Goal: Transaction & Acquisition: Subscribe to service/newsletter

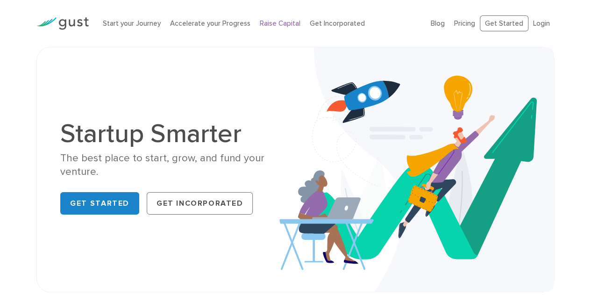
click at [280, 23] on link "Raise Capital" at bounding box center [280, 23] width 41 height 8
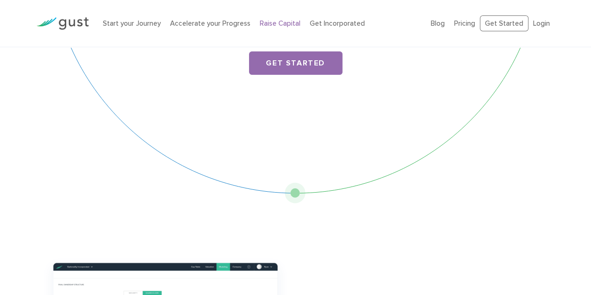
scroll to position [47, 0]
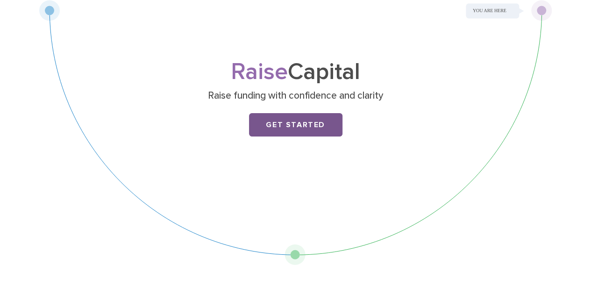
click at [305, 131] on link "Get Started" at bounding box center [295, 124] width 93 height 23
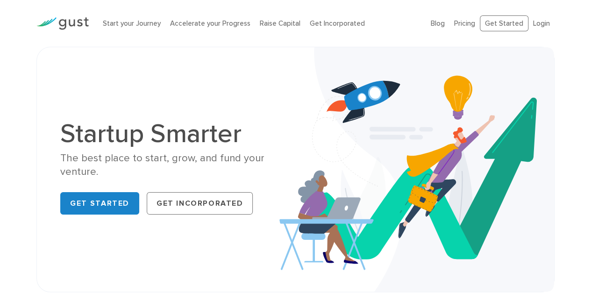
click at [294, 110] on img at bounding box center [416, 169] width 275 height 244
click at [469, 24] on link "Pricing" at bounding box center [464, 23] width 21 height 8
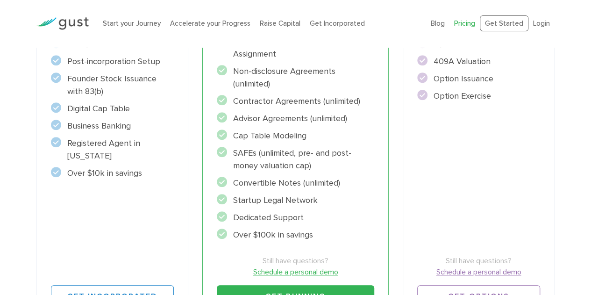
scroll to position [280, 0]
